Goal: Task Accomplishment & Management: Use online tool/utility

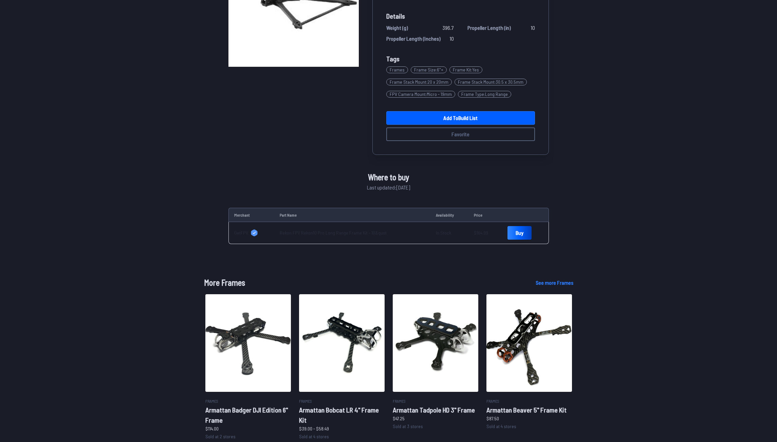
drag, startPoint x: 97, startPoint y: 144, endPoint x: 98, endPoint y: 140, distance: 4.3
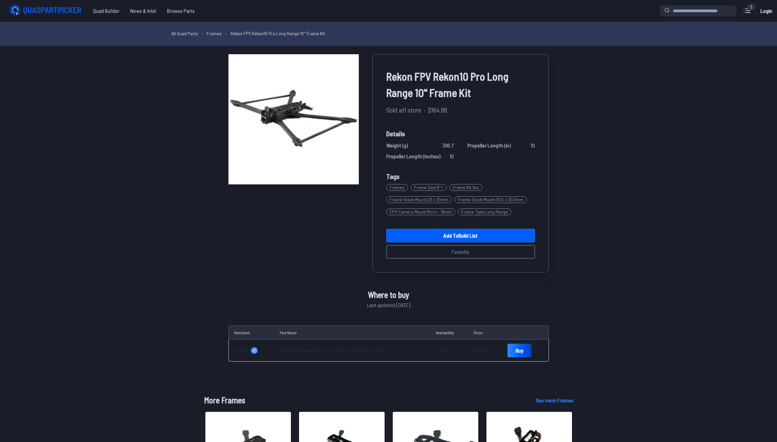
click at [40, 14] on icon at bounding box center [46, 10] width 76 height 14
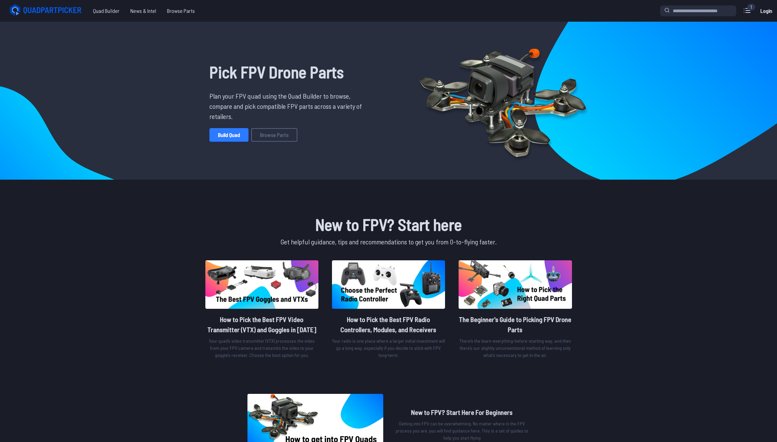
click at [225, 134] on link "Build Quad" at bounding box center [228, 135] width 39 height 14
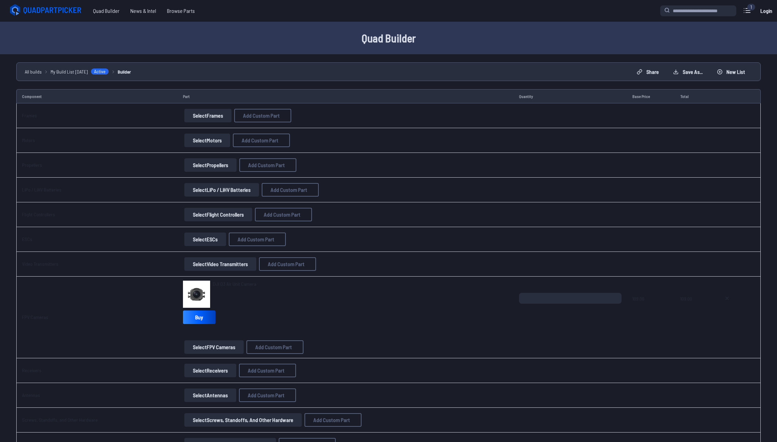
click at [226, 269] on button "Select Video Transmitters" at bounding box center [220, 265] width 72 height 14
click at [195, 117] on button "Select Frames" at bounding box center [207, 116] width 47 height 14
click at [204, 119] on button "Select Frames" at bounding box center [207, 116] width 47 height 14
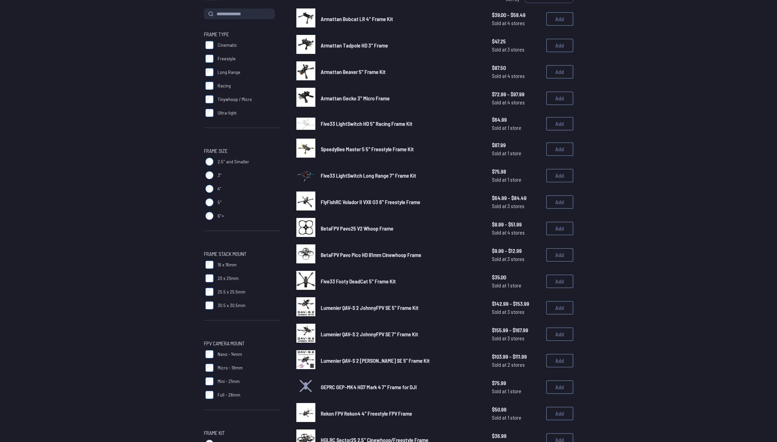
scroll to position [23, 0]
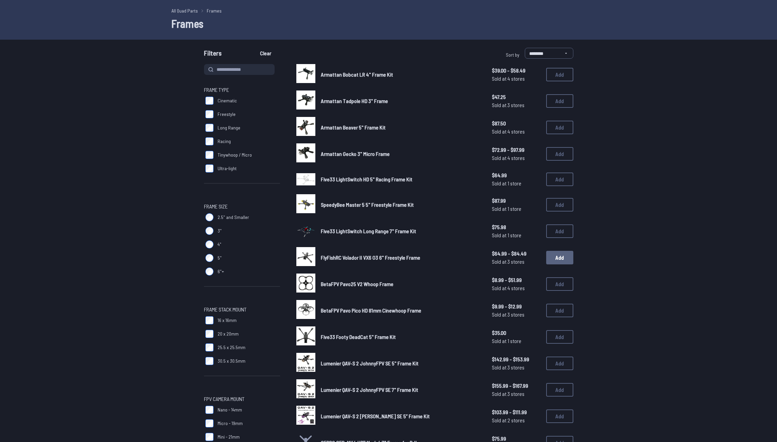
click at [552, 255] on button "Add" at bounding box center [559, 258] width 27 height 14
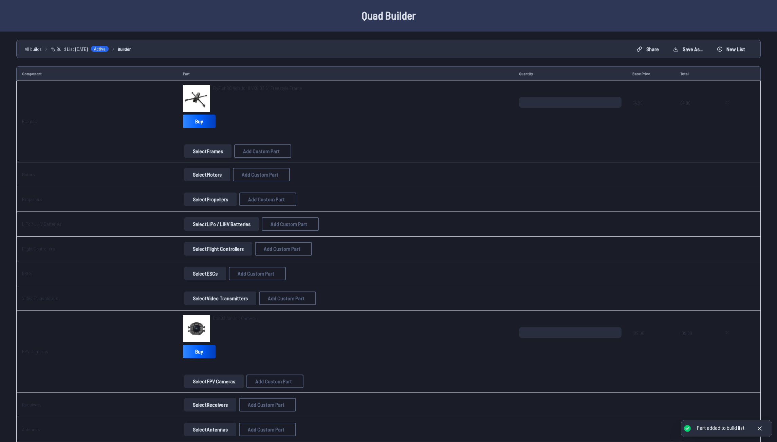
scroll to position [1, 0]
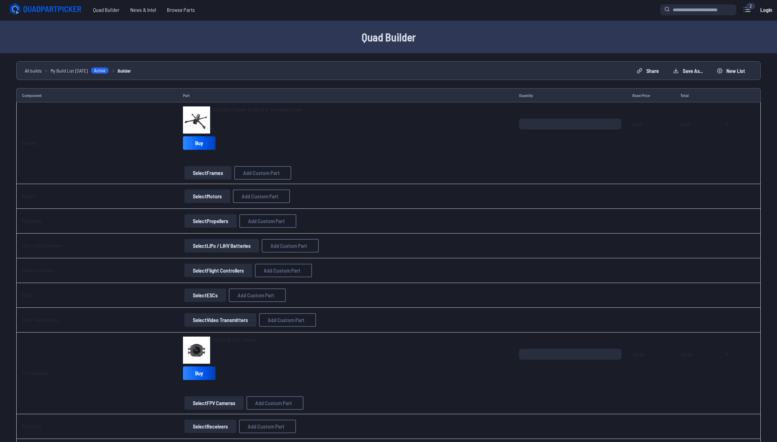
click at [210, 294] on button "Select ESCs" at bounding box center [205, 296] width 42 height 14
click at [205, 295] on button "Select ESCs" at bounding box center [205, 296] width 42 height 14
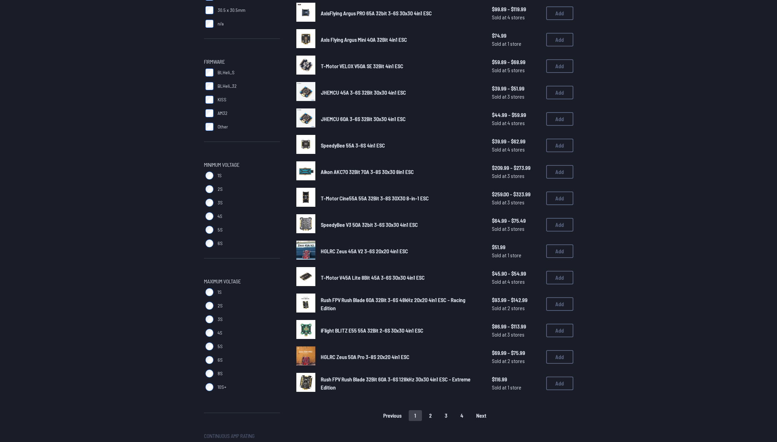
scroll to position [249, 0]
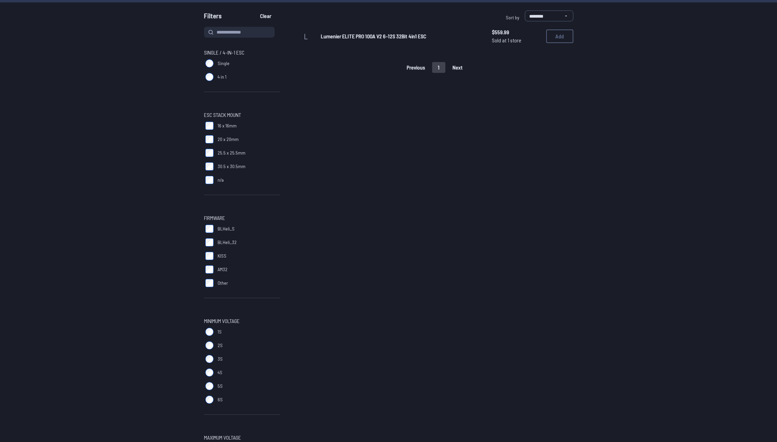
scroll to position [79, 0]
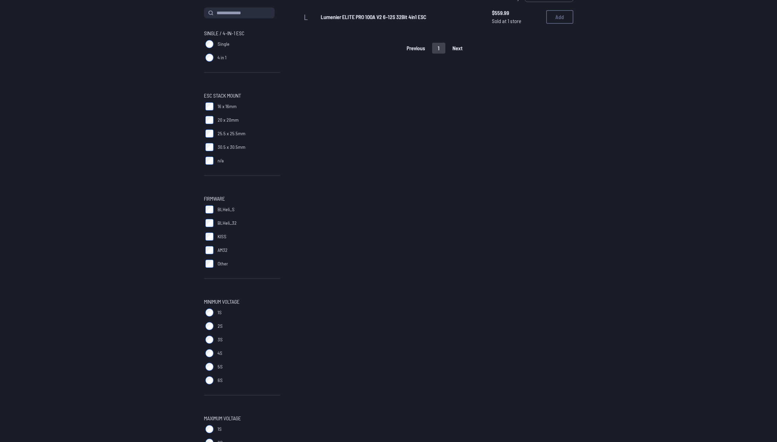
click at [205, 383] on label "6S" at bounding box center [242, 381] width 76 height 14
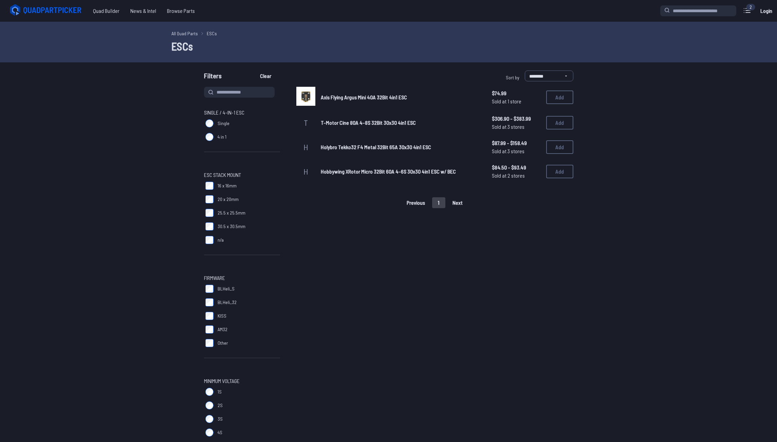
scroll to position [79, 0]
